Goal: Information Seeking & Learning: Learn about a topic

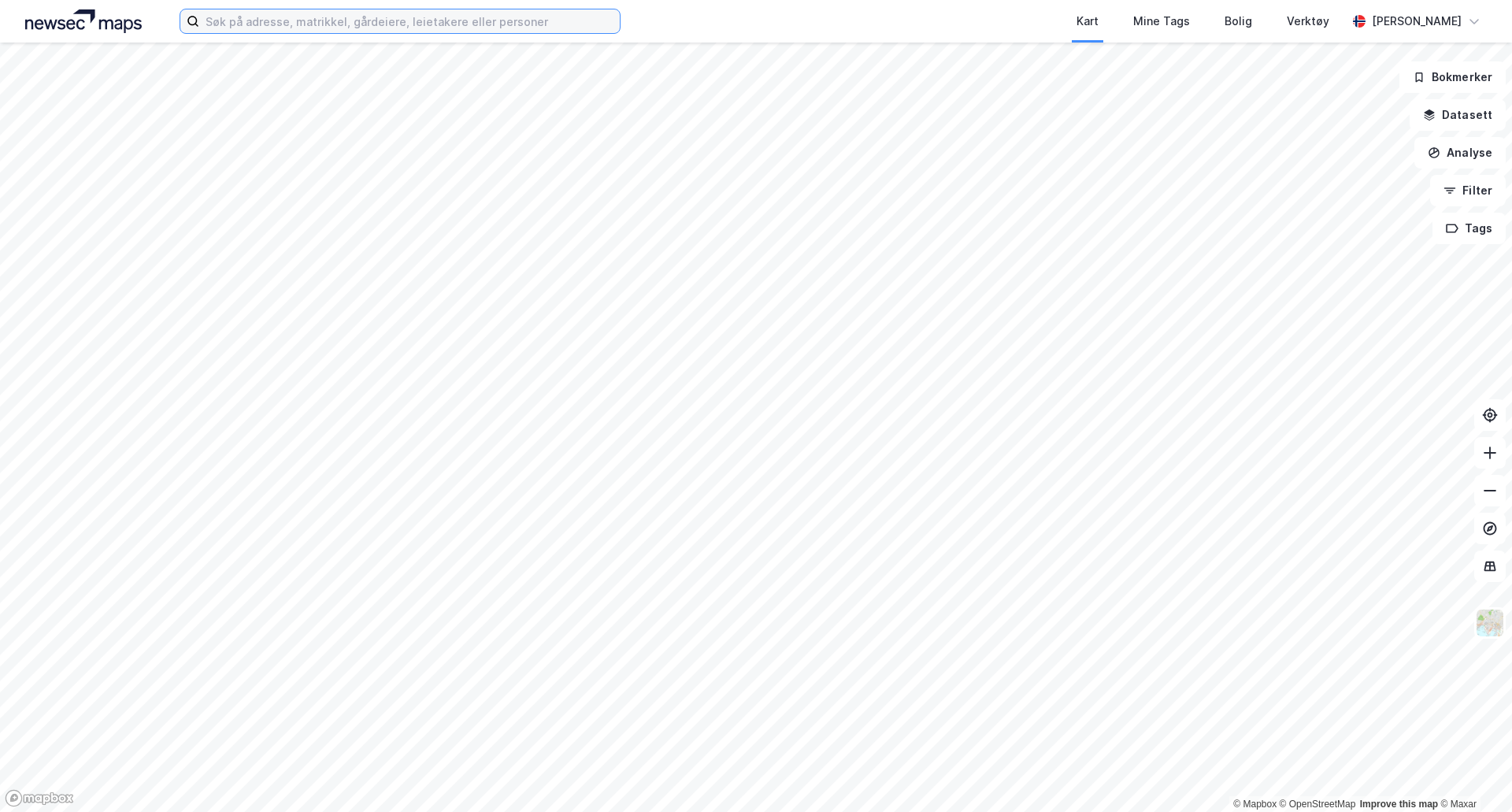
click at [419, 16] on input at bounding box center [409, 21] width 420 height 24
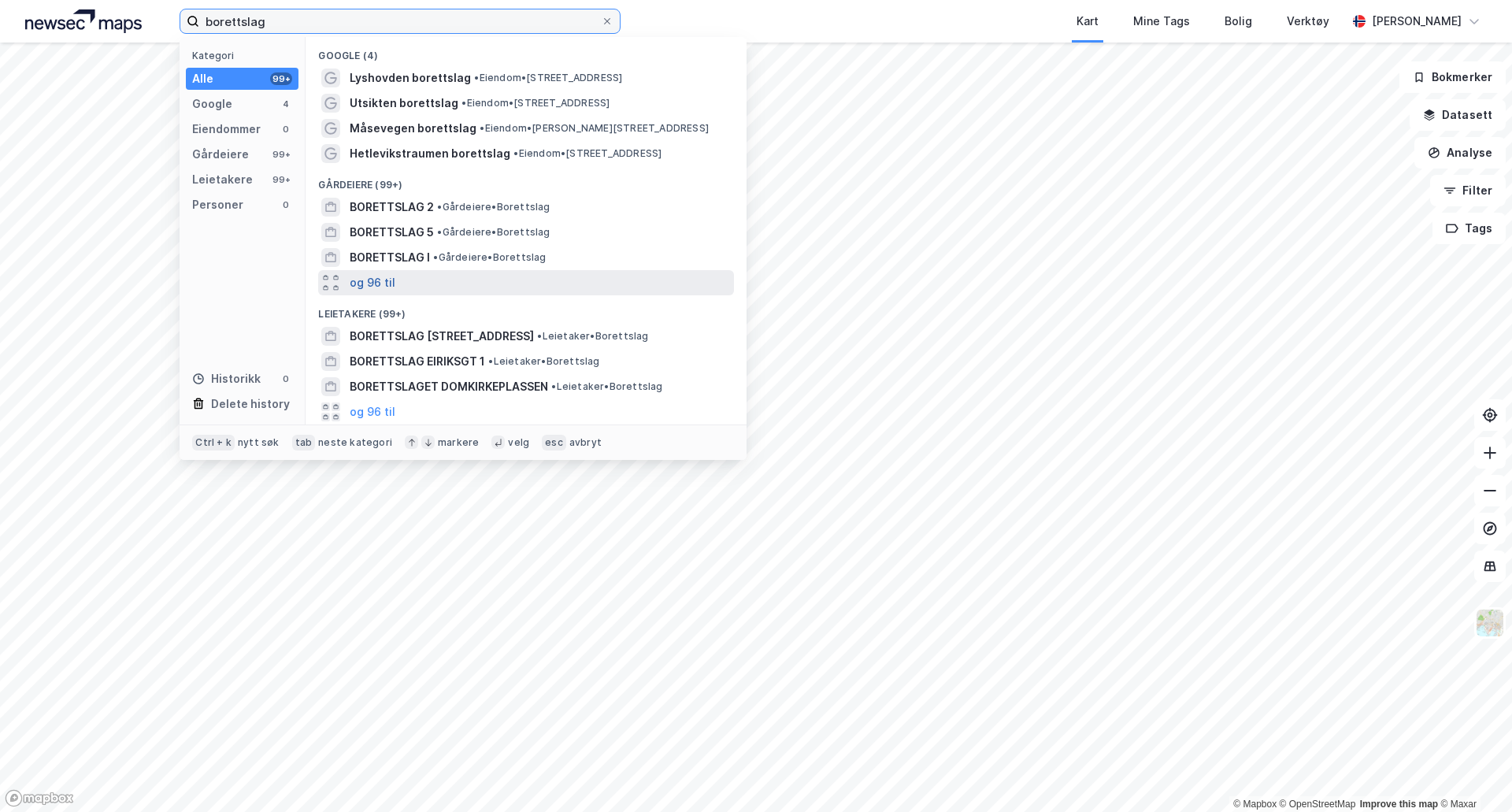
type input "borettslag"
click at [372, 284] on button "og 96 til" at bounding box center [372, 282] width 46 height 19
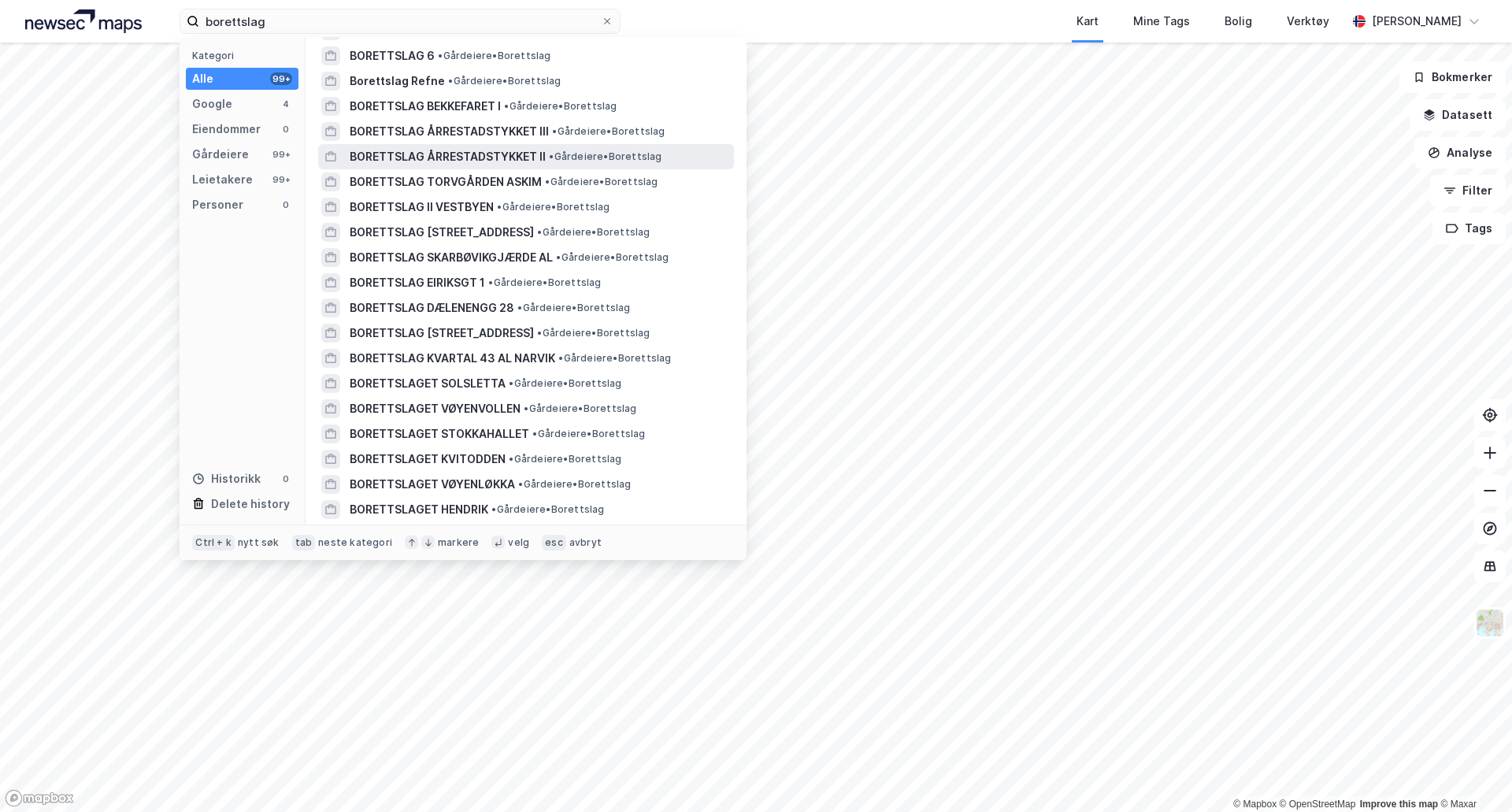
scroll to position [236, 0]
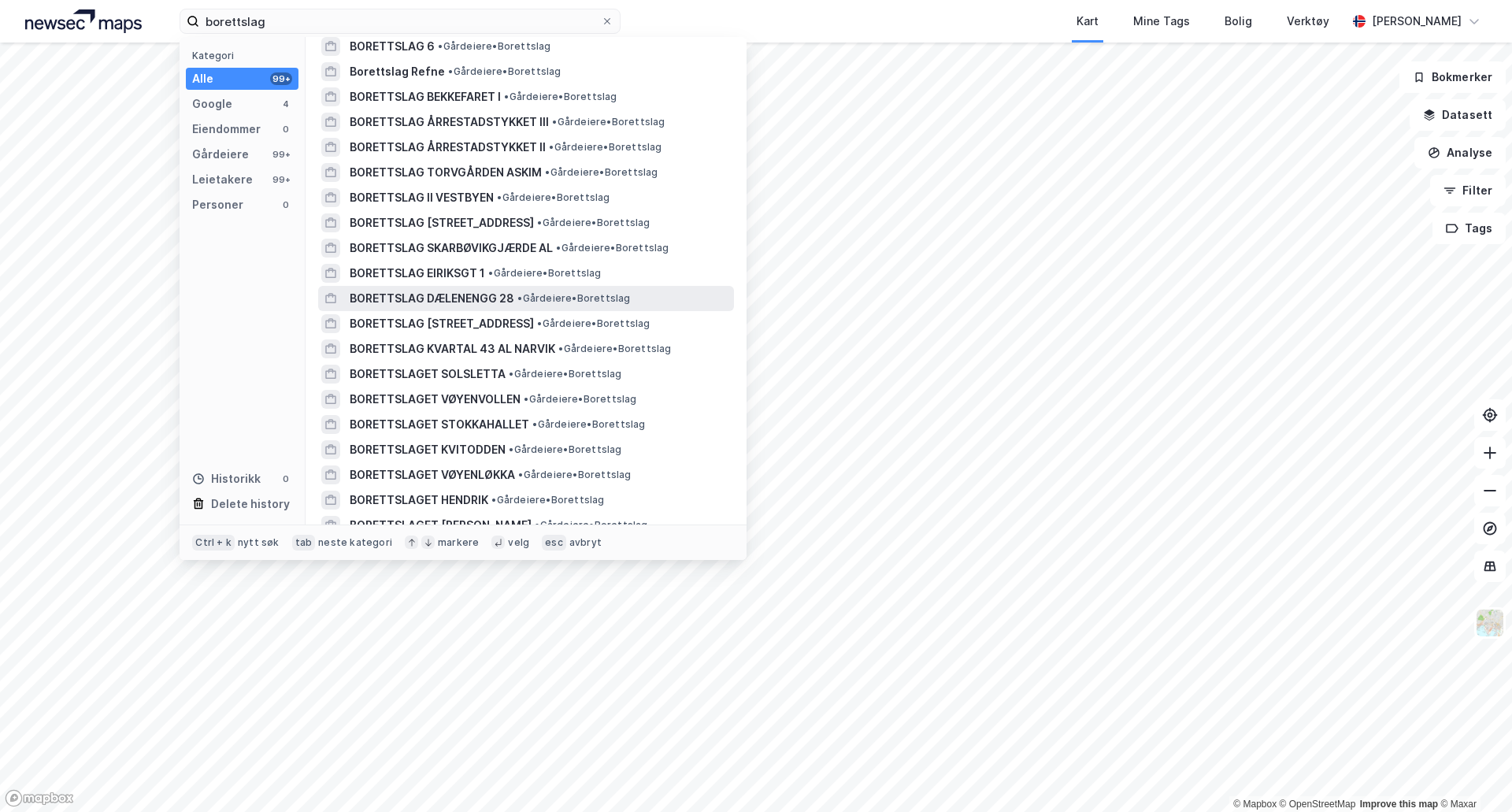
click at [391, 303] on span "BORETTSLAG DÆLENENGG 28" at bounding box center [431, 298] width 165 height 19
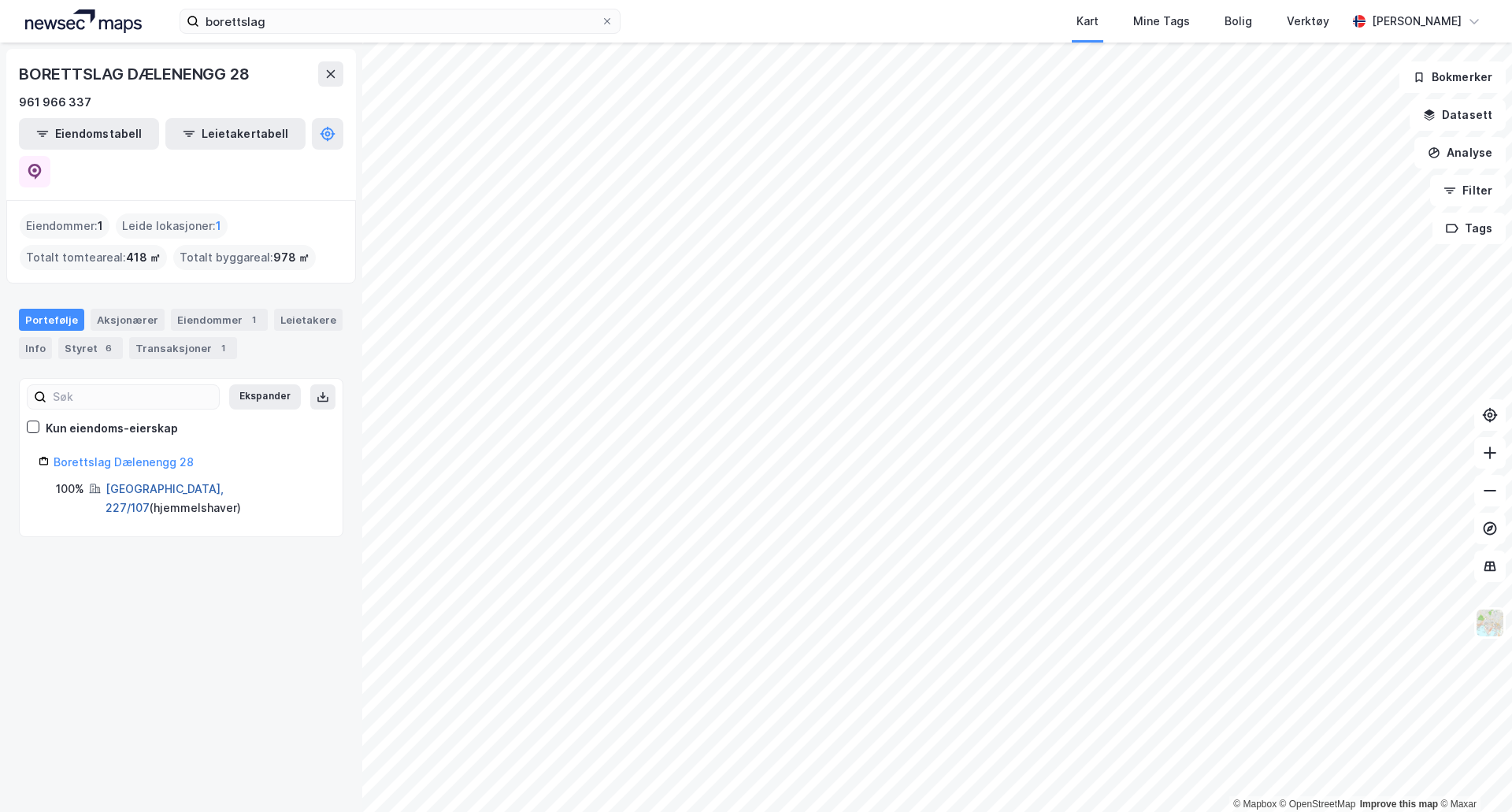
click at [128, 482] on link "[GEOGRAPHIC_DATA], 227/107" at bounding box center [165, 497] width 118 height 32
